Goal: Navigation & Orientation: Understand site structure

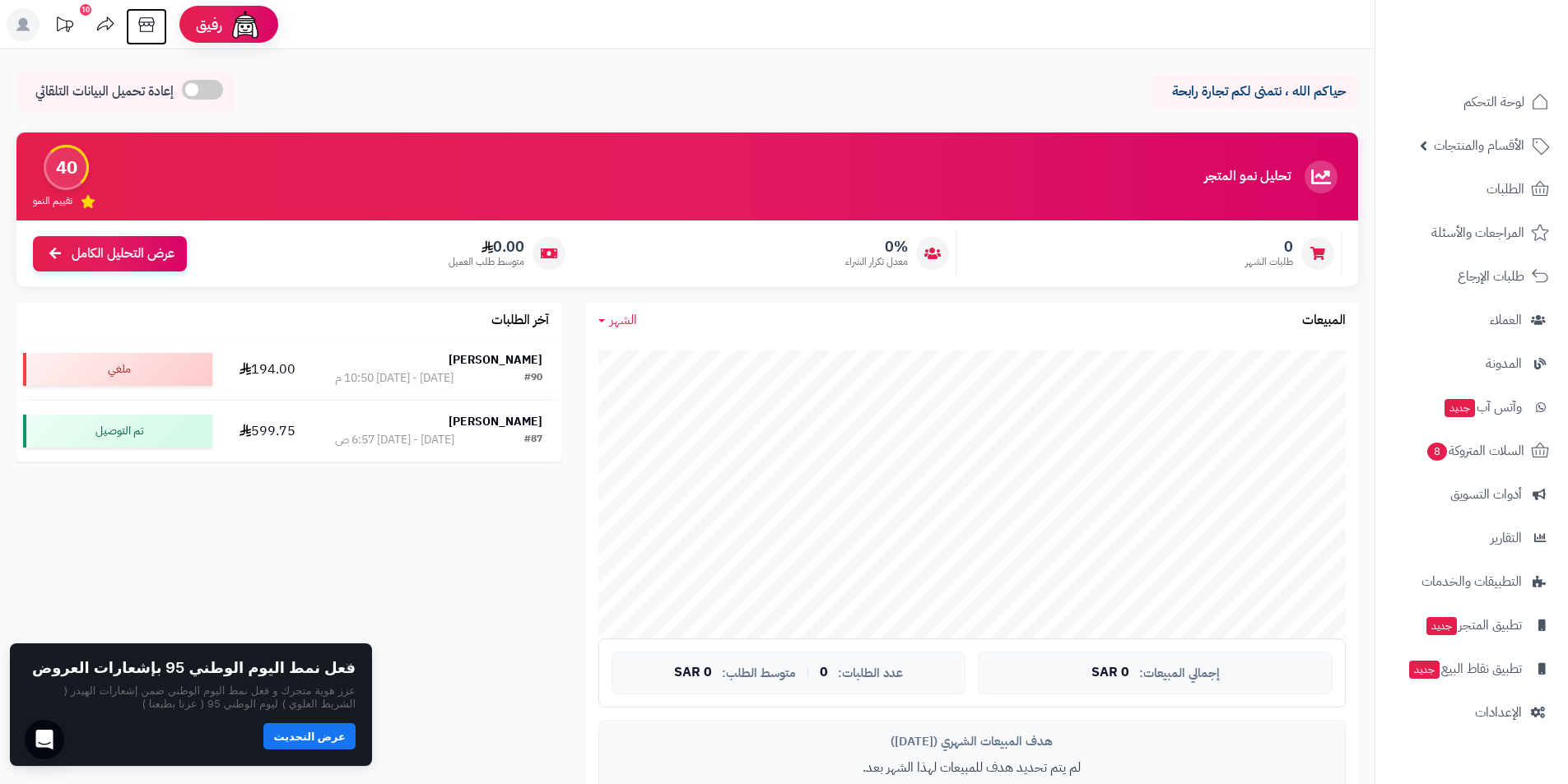
click at [148, 24] on icon at bounding box center [147, 25] width 33 height 33
click at [294, 731] on button "عرض التحديث" at bounding box center [310, 735] width 93 height 26
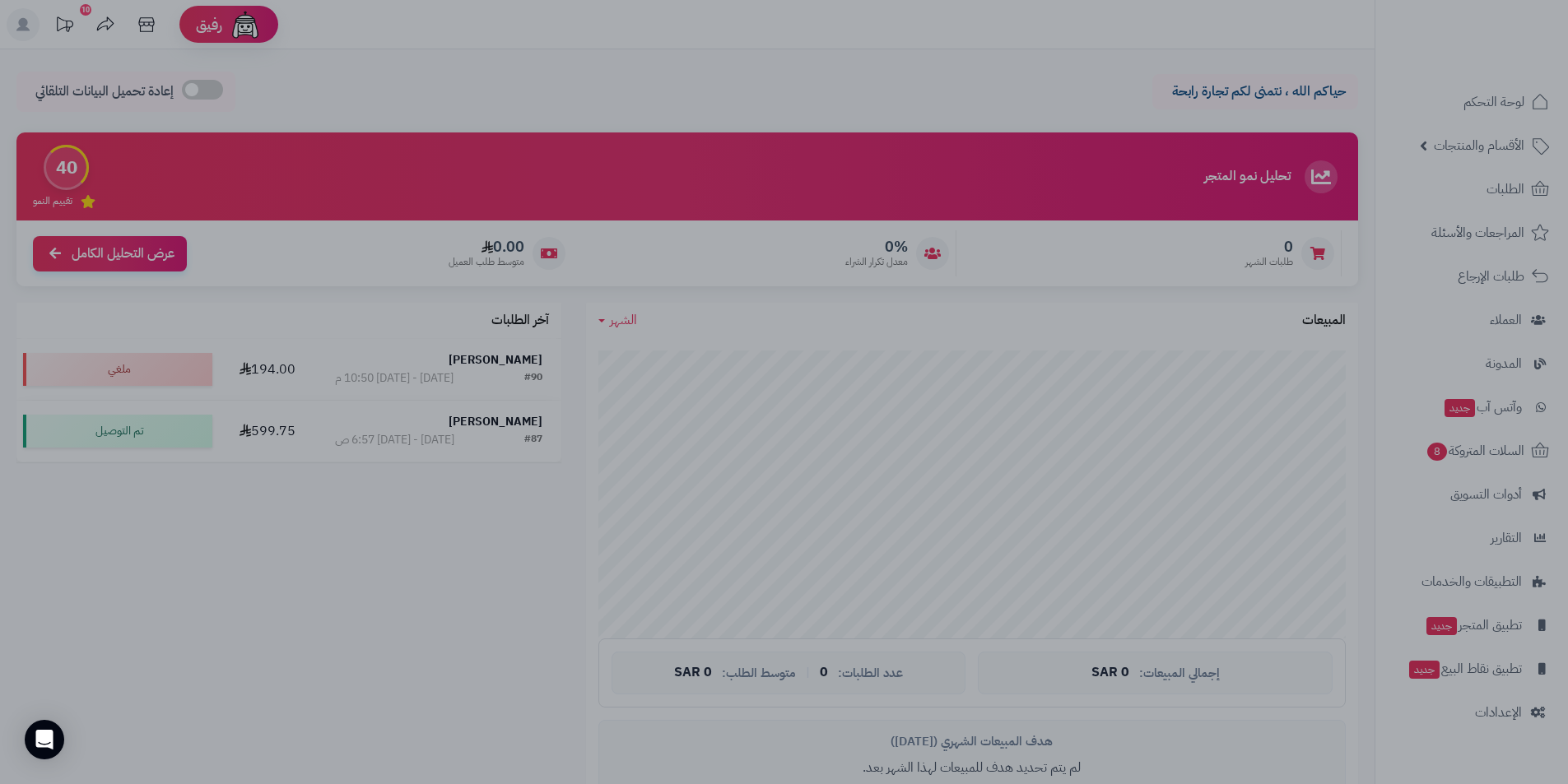
click at [961, 96] on div at bounding box center [784, 392] width 1568 height 784
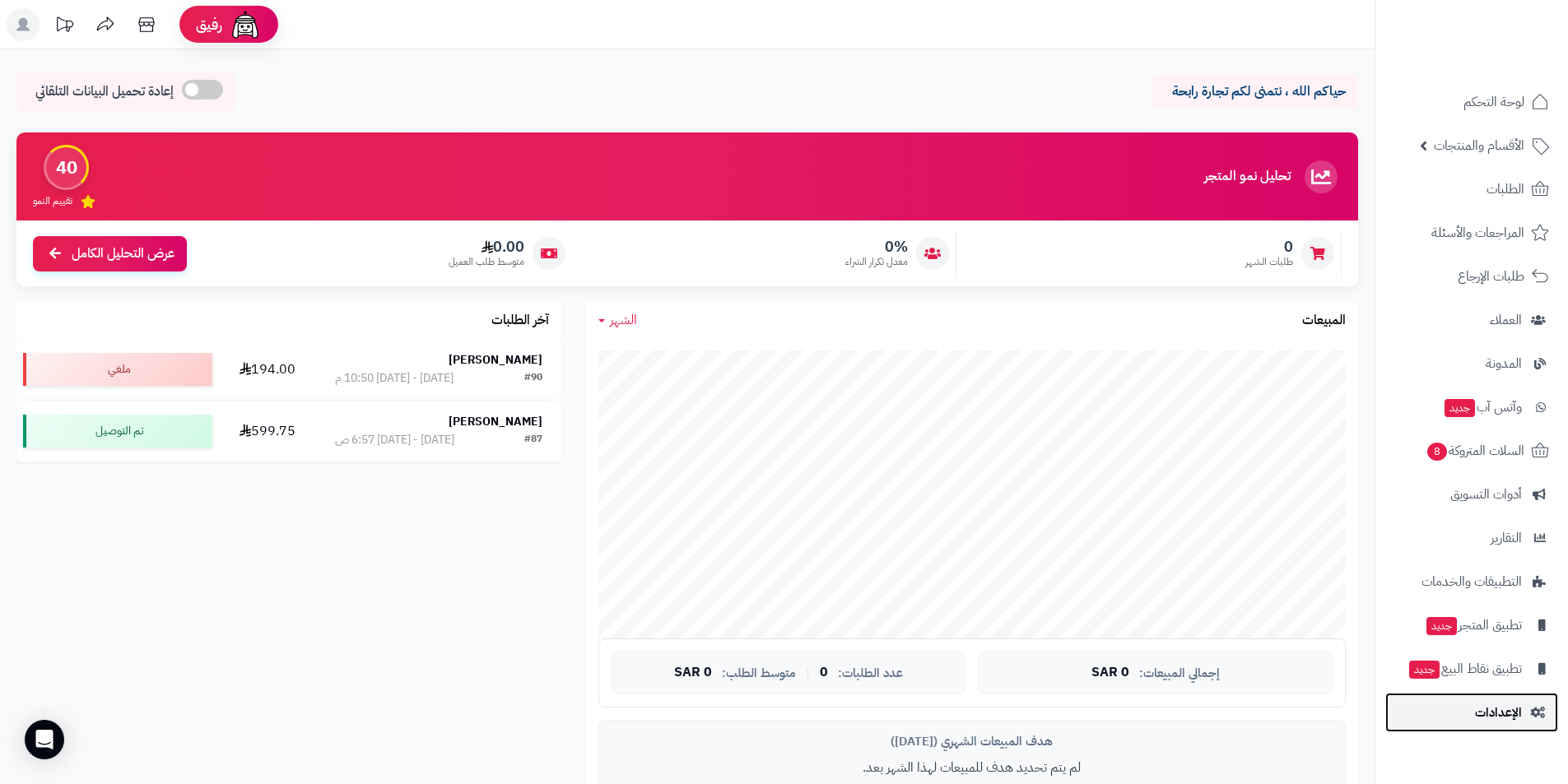
click at [1504, 706] on span "الإعدادات" at bounding box center [1499, 713] width 47 height 23
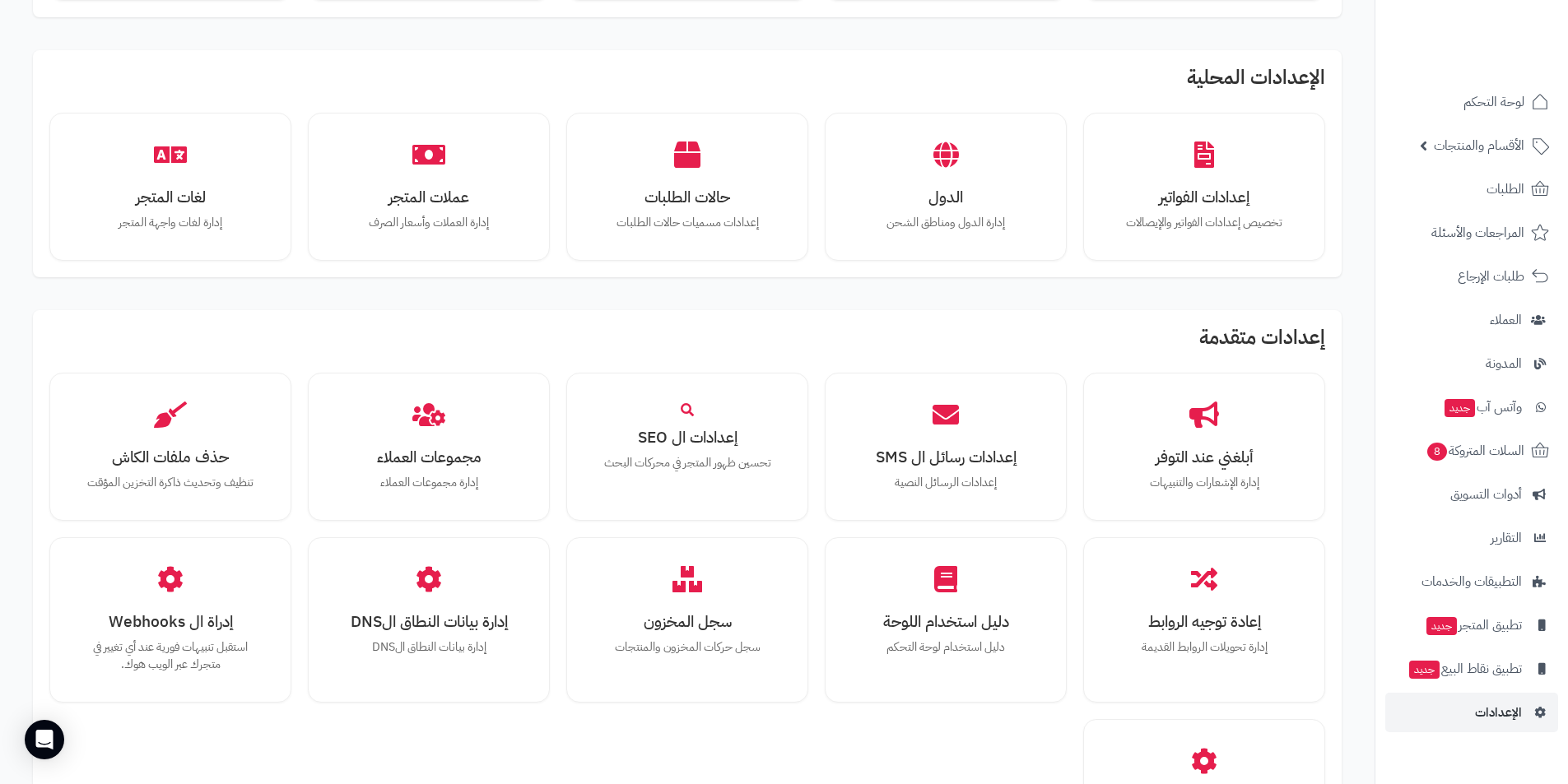
scroll to position [1005, 0]
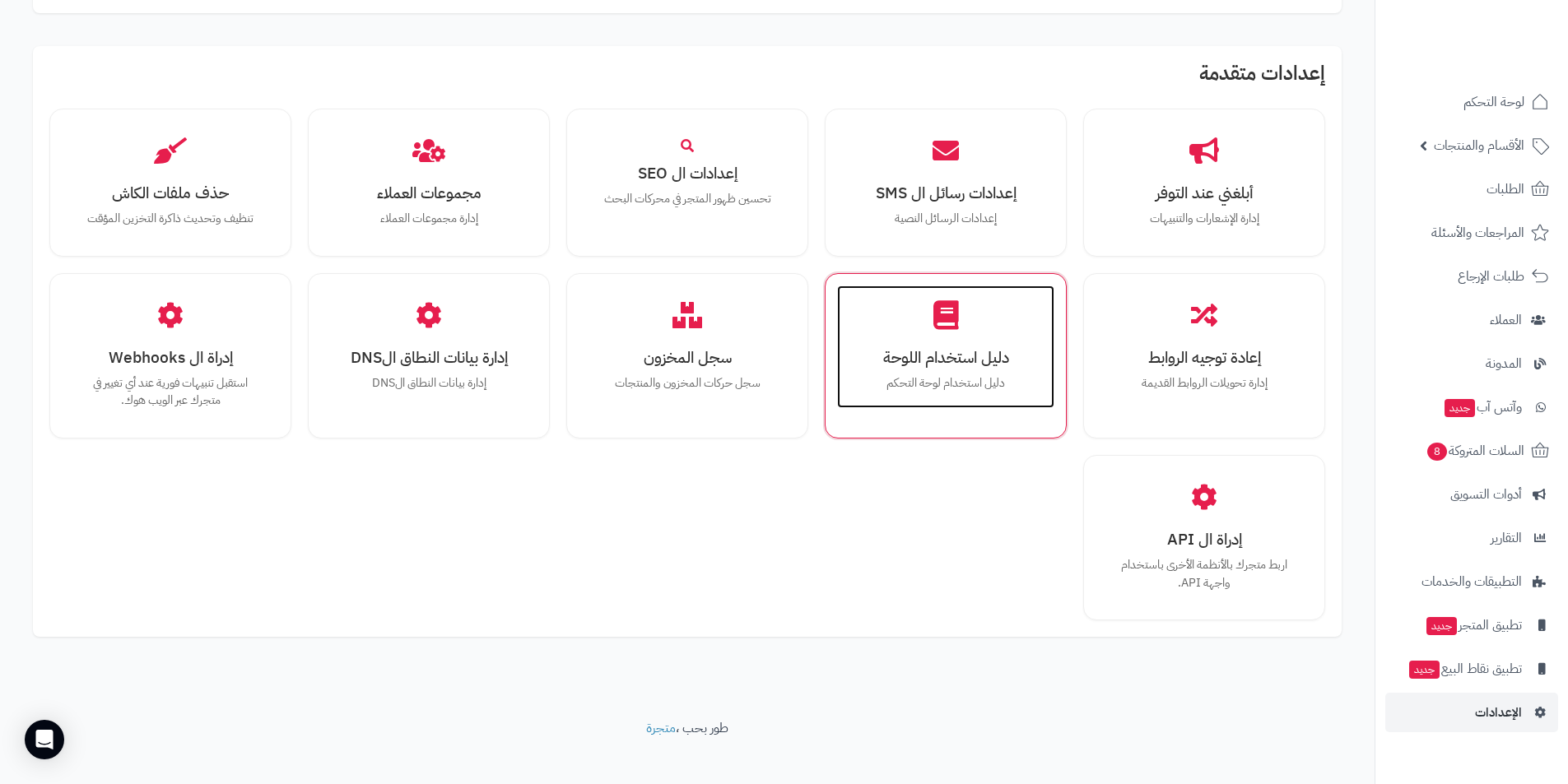
click at [907, 374] on p "دليل استخدام لوحة التحكم" at bounding box center [946, 383] width 184 height 18
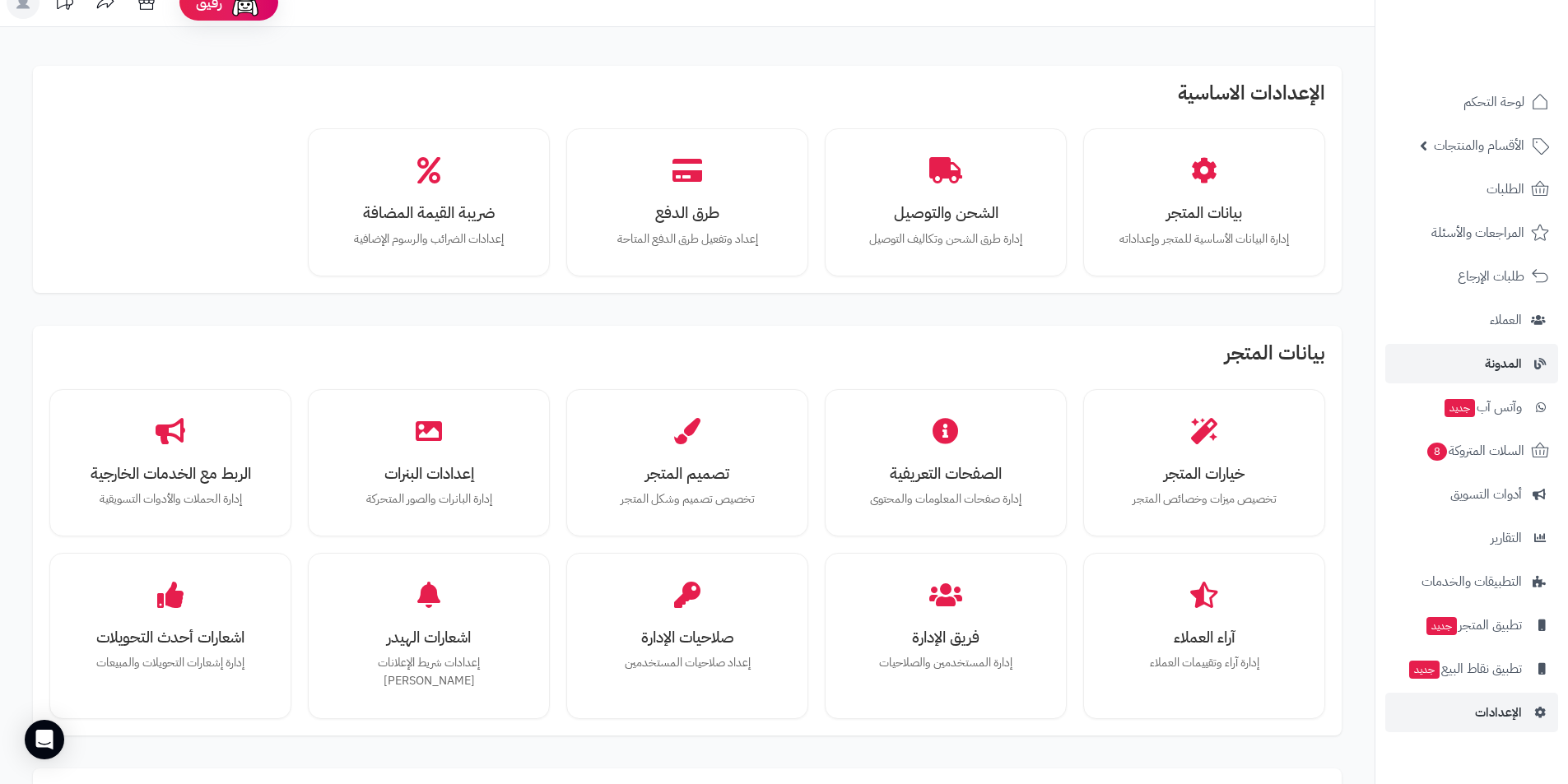
scroll to position [17, 0]
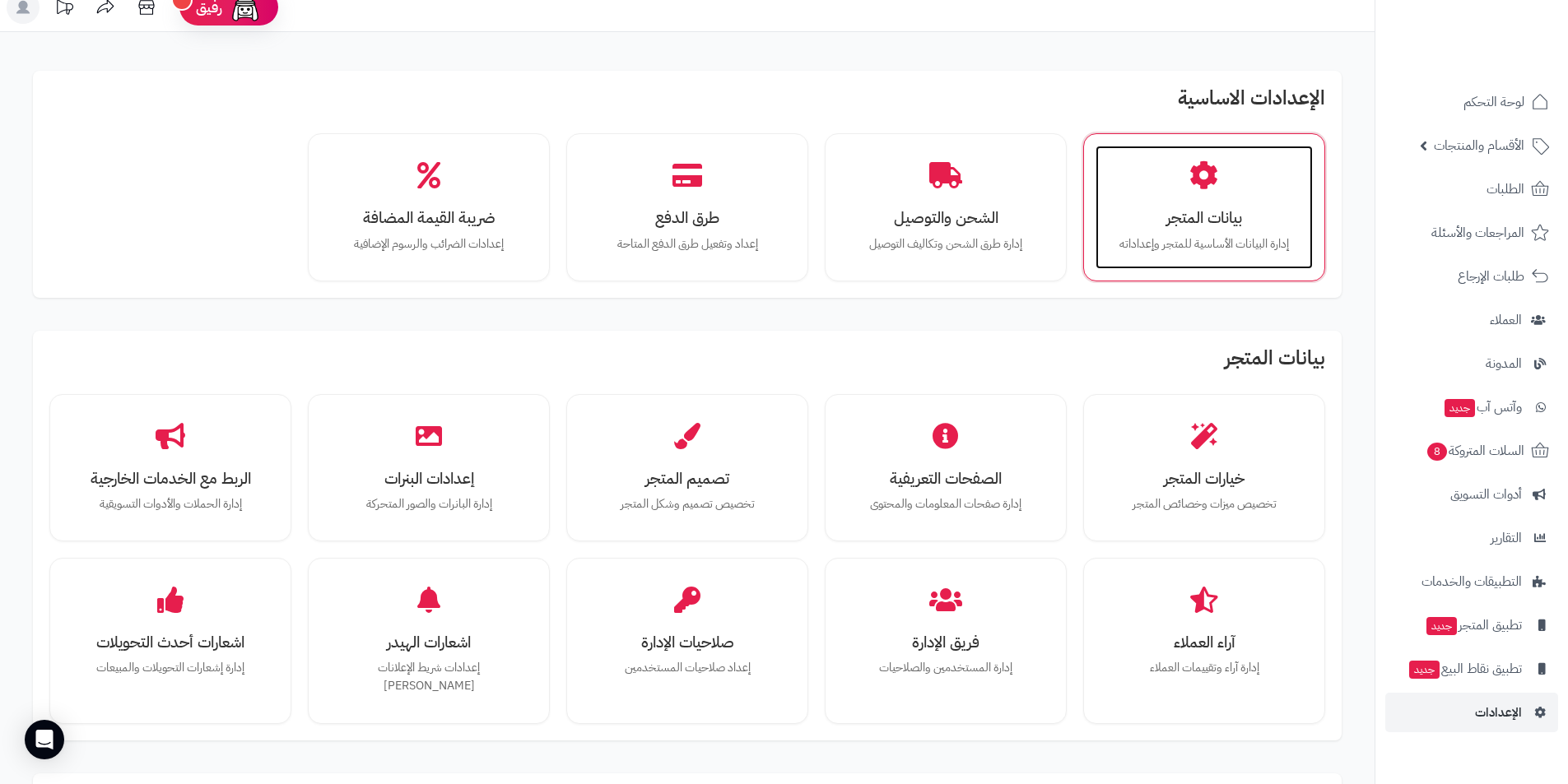
click at [1181, 214] on h3 "بيانات المتجر" at bounding box center [1203, 218] width 184 height 17
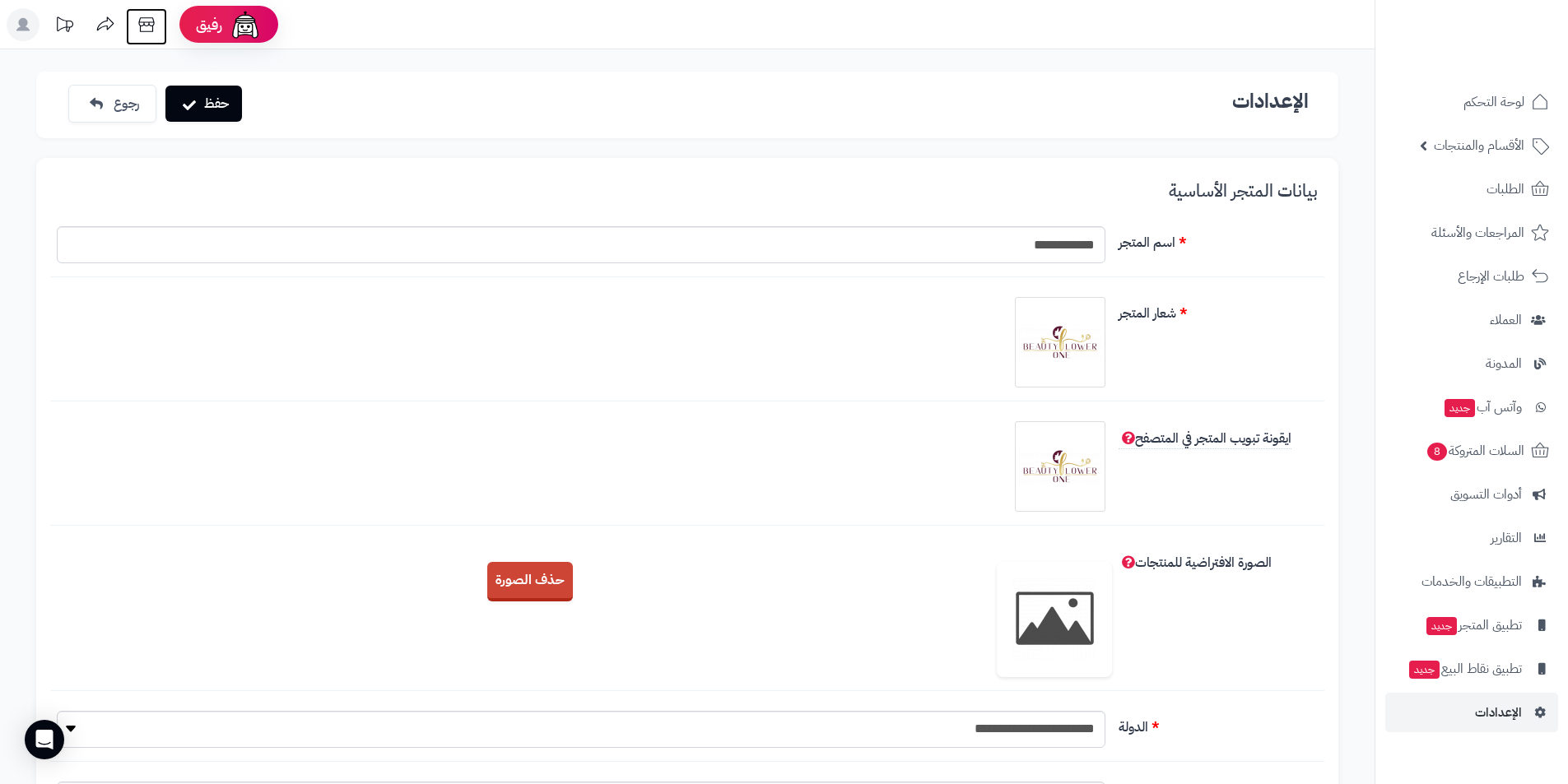
click at [137, 22] on icon at bounding box center [147, 25] width 33 height 33
click at [1480, 109] on span "لوحة التحكم" at bounding box center [1495, 102] width 60 height 23
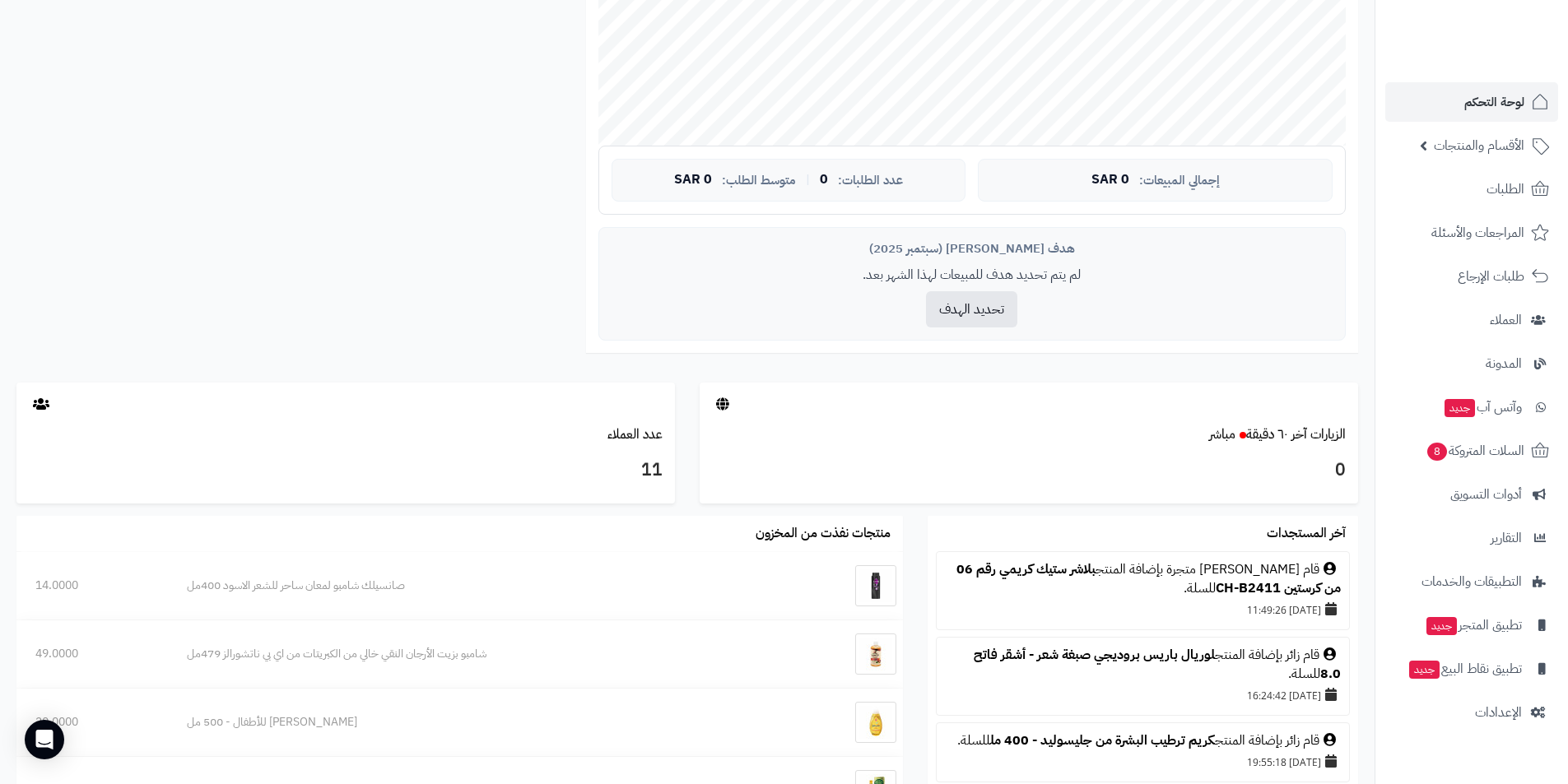
scroll to position [722, 0]
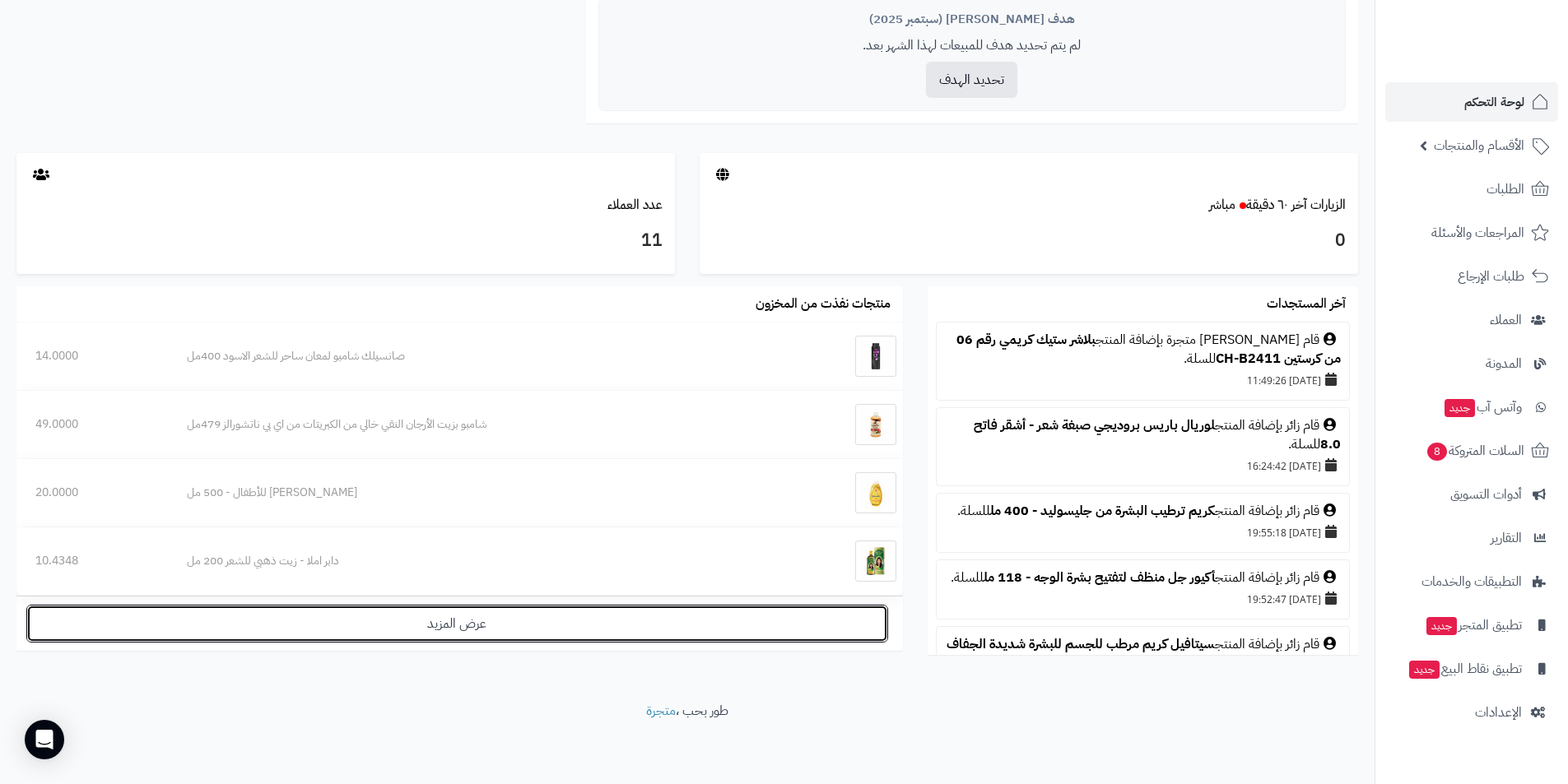
click at [407, 631] on link "عرض المزيد" at bounding box center [456, 623] width 862 height 38
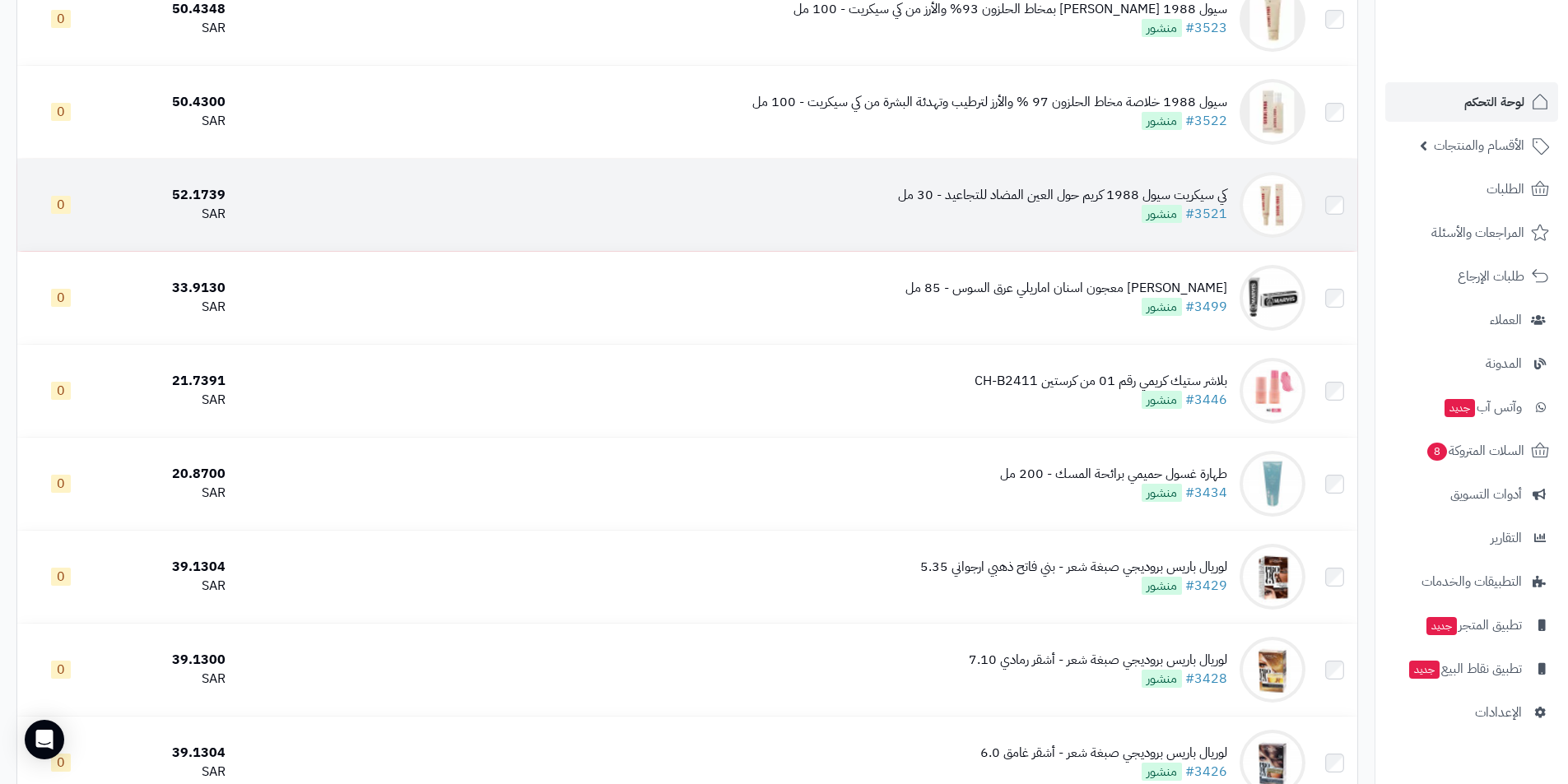
scroll to position [823, 0]
